Goal: Task Accomplishment & Management: Manage account settings

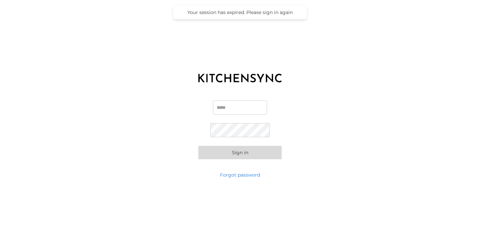
click at [232, 110] on input "Email" at bounding box center [240, 107] width 54 height 14
click at [248, 110] on input "Email" at bounding box center [240, 107] width 54 height 14
type input "**********"
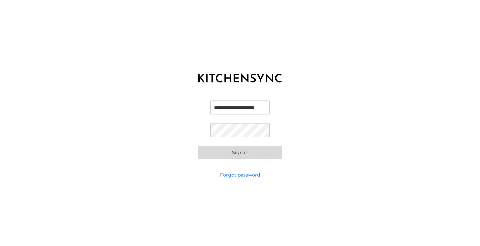
click at [198, 146] on button "Sign in" at bounding box center [239, 152] width 83 height 13
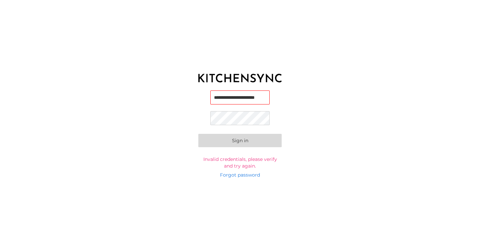
click at [198, 134] on button "Sign in" at bounding box center [239, 140] width 83 height 13
click at [243, 177] on link "Forgot password" at bounding box center [240, 174] width 40 height 7
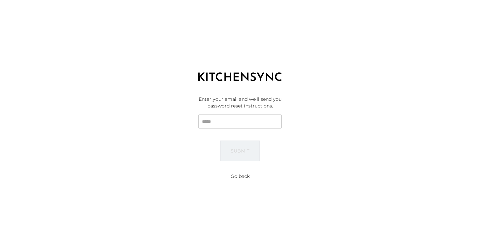
click at [247, 118] on input "Email" at bounding box center [239, 121] width 83 height 14
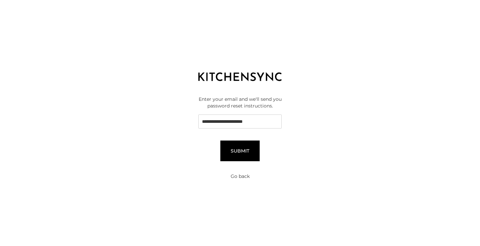
type input "**********"
click at [240, 153] on button "Submit" at bounding box center [239, 150] width 39 height 21
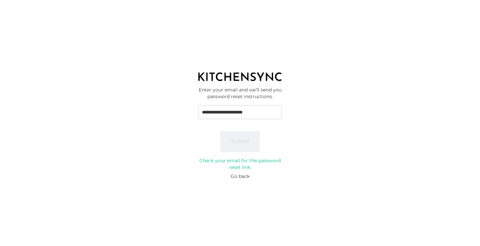
drag, startPoint x: 268, startPoint y: 111, endPoint x: 191, endPoint y: 112, distance: 76.3
click at [191, 112] on div "**********" at bounding box center [240, 128] width 480 height 83
click at [245, 175] on button "Go back" at bounding box center [240, 176] width 19 height 7
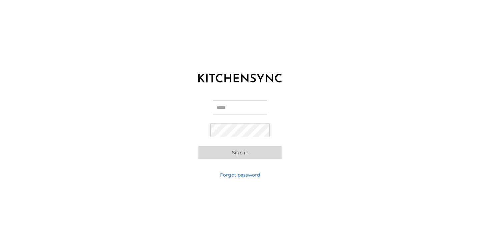
click at [238, 103] on input "Email" at bounding box center [240, 107] width 54 height 14
paste input "**********"
type input "**********"
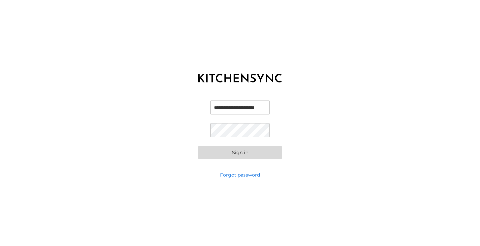
click at [237, 122] on form "**********" at bounding box center [239, 129] width 83 height 59
click at [198, 146] on button "Sign in" at bounding box center [239, 152] width 83 height 13
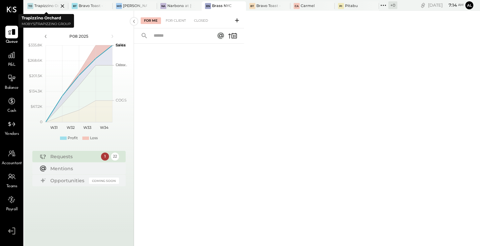
click at [63, 5] on icon at bounding box center [62, 5] width 3 height 3
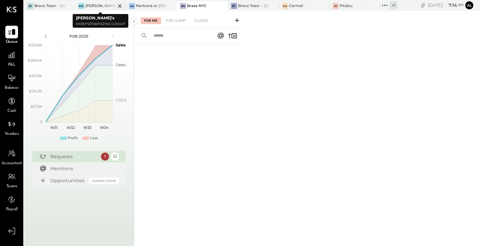
click at [120, 5] on icon at bounding box center [119, 5] width 3 height 3
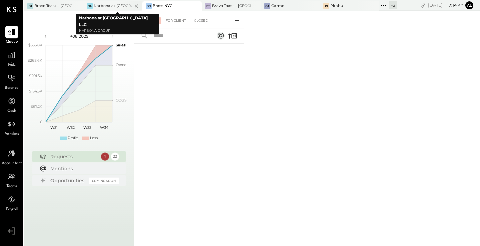
click at [132, 4] on icon at bounding box center [136, 6] width 8 height 8
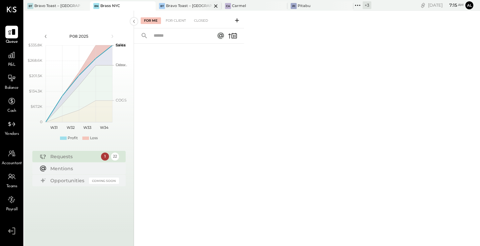
click at [180, 5] on div "Bravo Toast – Silver lake" at bounding box center [189, 5] width 46 height 5
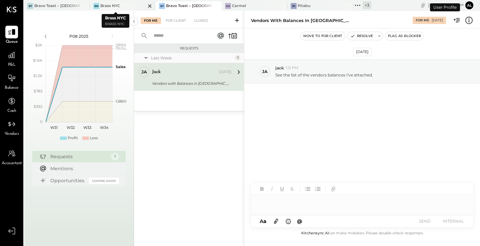
click at [146, 5] on icon at bounding box center [150, 6] width 8 height 8
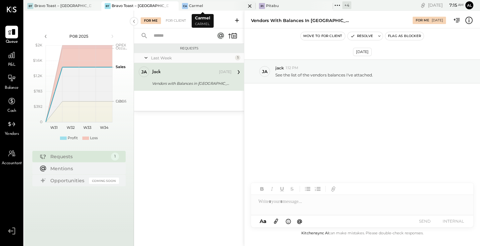
click at [209, 6] on div "Ca Carmel" at bounding box center [212, 6] width 67 height 6
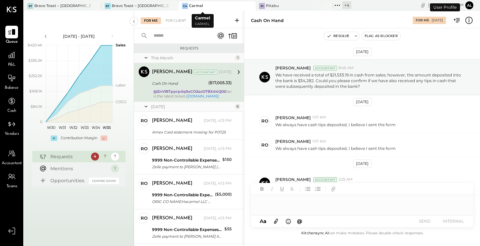
scroll to position [135, 0]
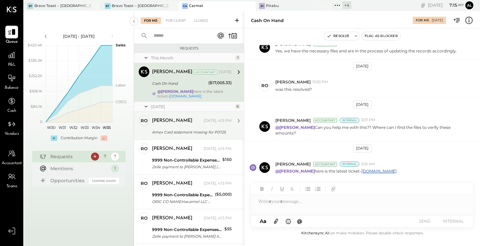
click at [176, 128] on div "Amex Card statement missing for P07.25" at bounding box center [191, 132] width 78 height 8
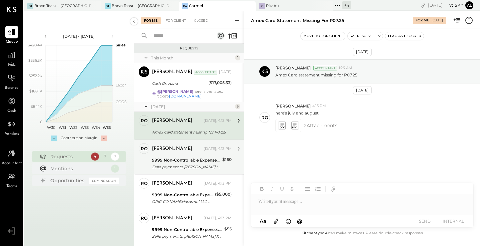
click at [185, 155] on div "ronnie Yesterday, 4:13 PM 9999 Non-Controllable Expenses:Other Income and Expen…" at bounding box center [192, 157] width 80 height 28
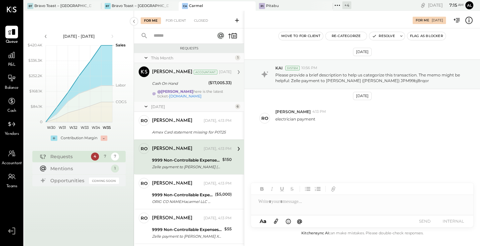
click at [195, 85] on div "Cash On Hand" at bounding box center [179, 83] width 54 height 7
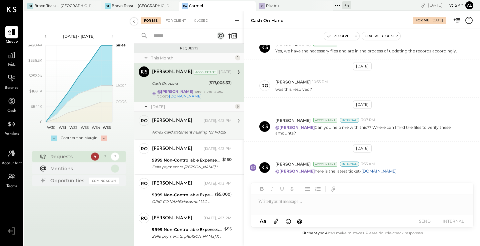
click at [180, 138] on div "ro ronnie Owner ronnie Yesterday, 4:13 PM Amex Card statement missing for P07.2…" at bounding box center [189, 126] width 110 height 28
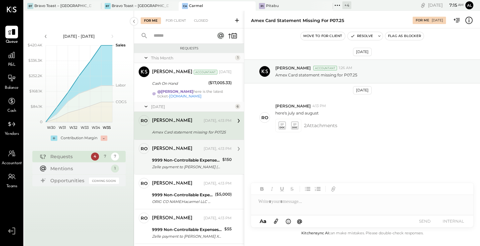
click at [187, 157] on div "9999 Non-Controllable Expenses:Other Income and Expenses:To Be Classified" at bounding box center [186, 160] width 68 height 7
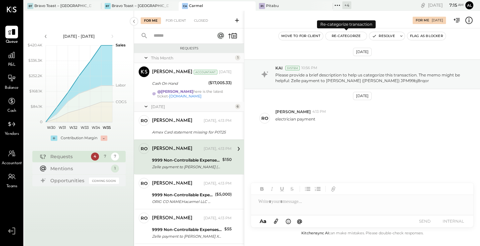
click at [347, 36] on button "Re-Categorize" at bounding box center [346, 36] width 41 height 8
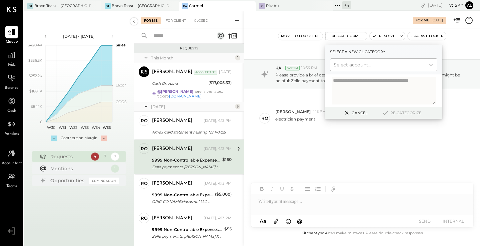
click at [359, 64] on div at bounding box center [378, 65] width 88 height 8
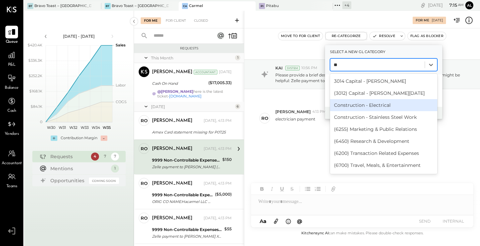
type input "*"
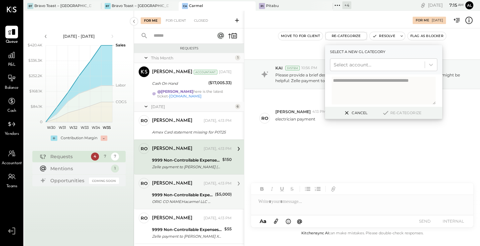
click at [184, 195] on div "9999 Non-Controllable Expenses:Other Income and Expenses:To Be Classified" at bounding box center [182, 194] width 61 height 7
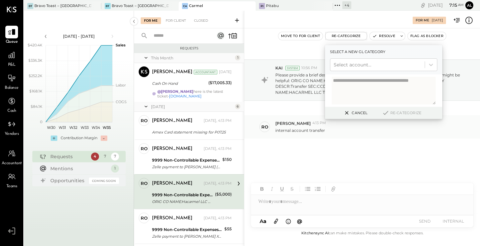
click at [451, 133] on div "internal account transfer" at bounding box center [374, 129] width 199 height 7
click at [363, 113] on button "Cancel" at bounding box center [355, 112] width 29 height 9
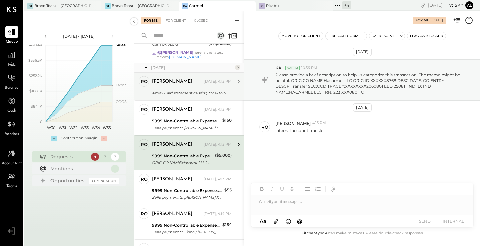
scroll to position [40, 0]
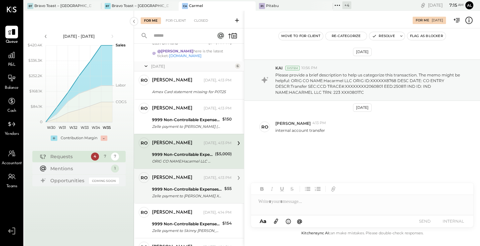
click at [170, 186] on div "9999 Non-Controllable Expenses:Other Income and Expenses:To Be Classified" at bounding box center [187, 189] width 70 height 7
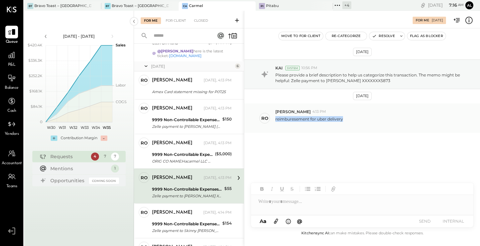
drag, startPoint x: 346, startPoint y: 118, endPoint x: 276, endPoint y: 120, distance: 70.4
click at [276, 120] on div "reimburesement for uber delivery" at bounding box center [374, 121] width 199 height 13
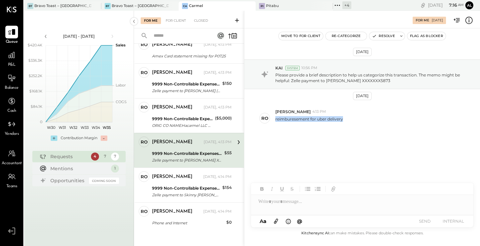
scroll to position [81, 0]
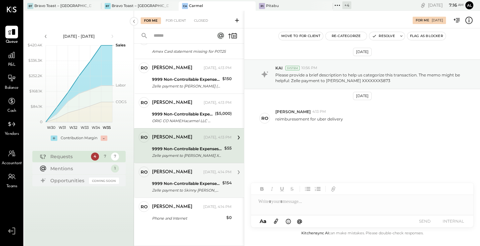
click at [180, 176] on div "ronnie Yesterday, 4:14 PM" at bounding box center [192, 171] width 80 height 11
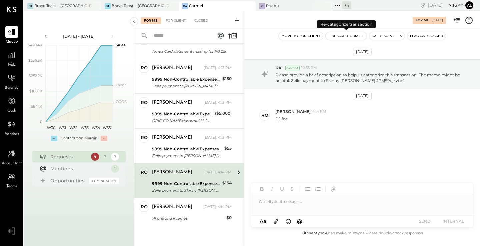
click at [352, 34] on button "Re-Categorize" at bounding box center [346, 36] width 41 height 8
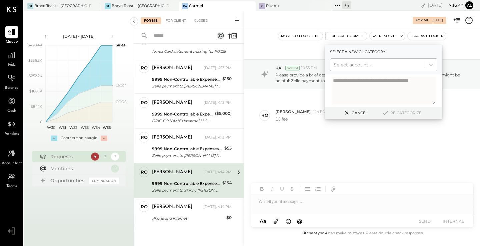
click at [359, 63] on div at bounding box center [378, 65] width 88 height 8
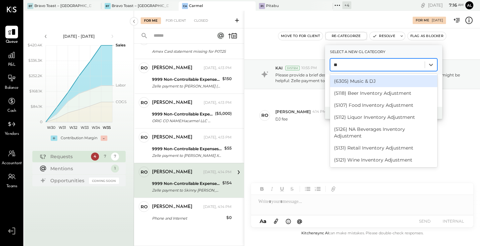
type input "*"
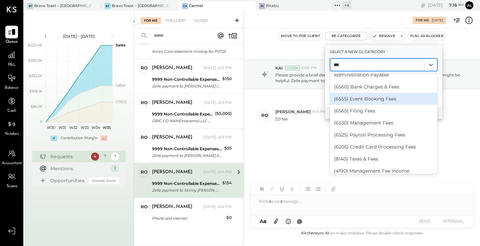
scroll to position [27, 0]
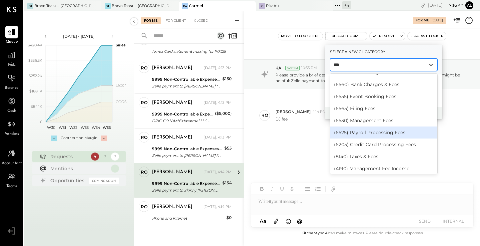
type input "***"
click at [294, 148] on div "Aug 18th, 2025 KAI System 10:55 PM Please provide a brief description to help u…" at bounding box center [362, 111] width 236 height 132
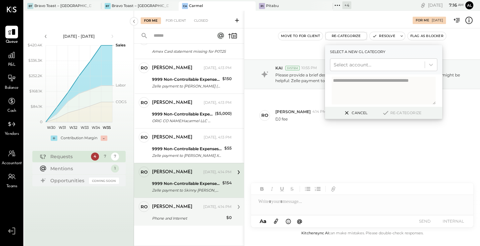
click at [178, 219] on div "Phone and Internet" at bounding box center [188, 218] width 72 height 7
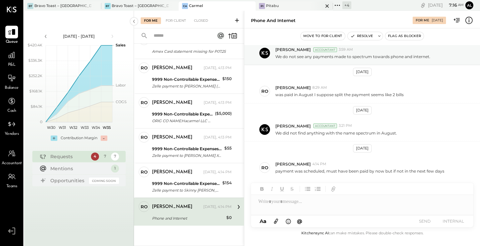
click at [277, 2] on div "Pi Pitabu" at bounding box center [294, 5] width 77 height 9
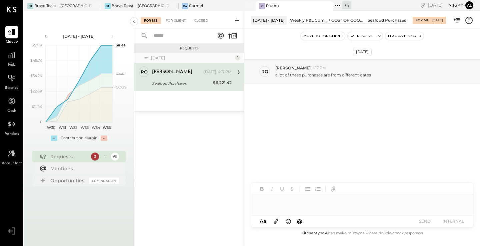
click at [188, 82] on div "Seafood Purchases" at bounding box center [181, 83] width 59 height 7
click at [180, 75] on div "ronnie" at bounding box center [177, 72] width 50 height 7
click at [239, 73] on icon at bounding box center [238, 72] width 9 height 9
